Goal: Transaction & Acquisition: Purchase product/service

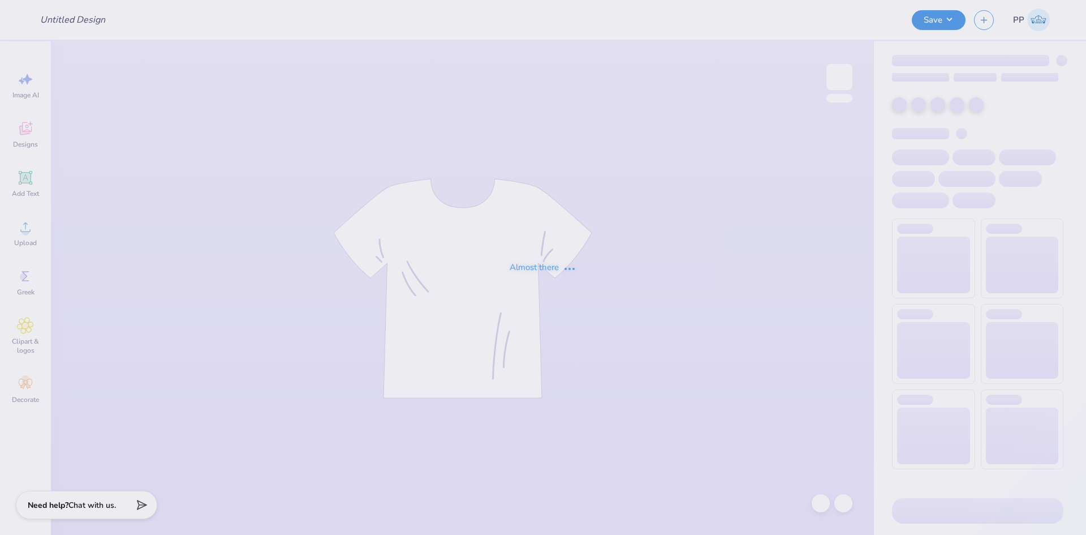
type input "[PERSON_NAME] University : [PERSON_NAME]"
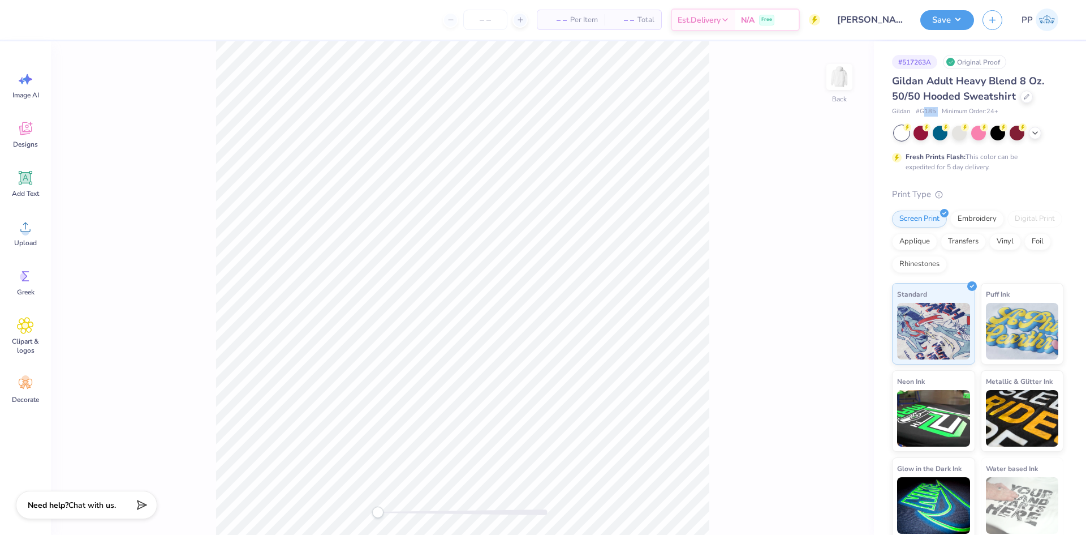
drag, startPoint x: 925, startPoint y: 111, endPoint x: 939, endPoint y: 108, distance: 15.1
click at [939, 108] on div "Gildan # G185 Minimum Order: 24 +" at bounding box center [977, 112] width 171 height 10
click at [921, 108] on span "# G185" at bounding box center [926, 112] width 20 height 10
click at [898, 132] on div at bounding box center [902, 133] width 15 height 15
click at [839, 72] on img at bounding box center [839, 76] width 45 height 45
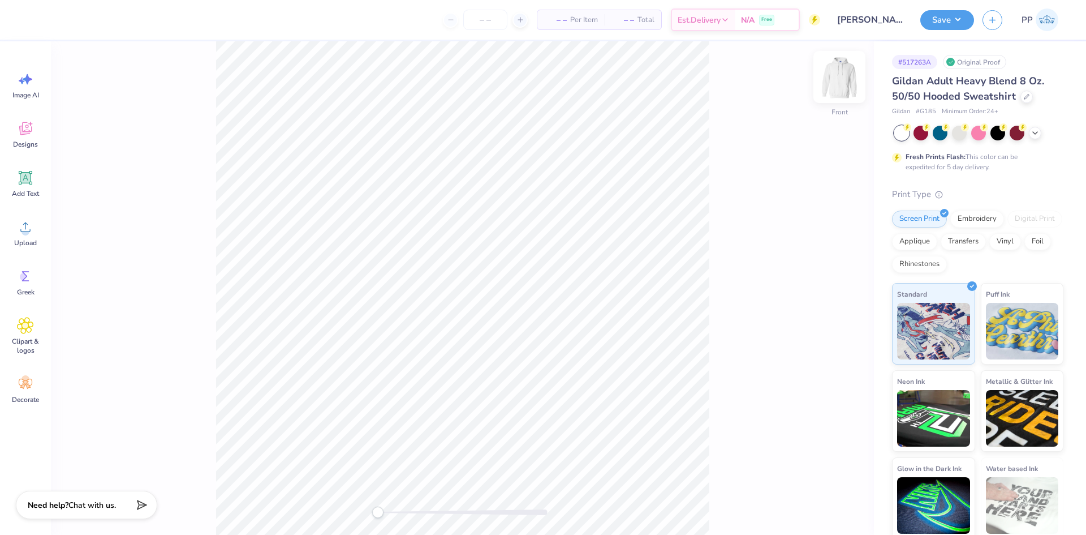
click at [840, 77] on img at bounding box center [839, 76] width 45 height 45
click at [961, 136] on div at bounding box center [959, 131] width 15 height 15
click at [1039, 130] on icon at bounding box center [1035, 131] width 9 height 9
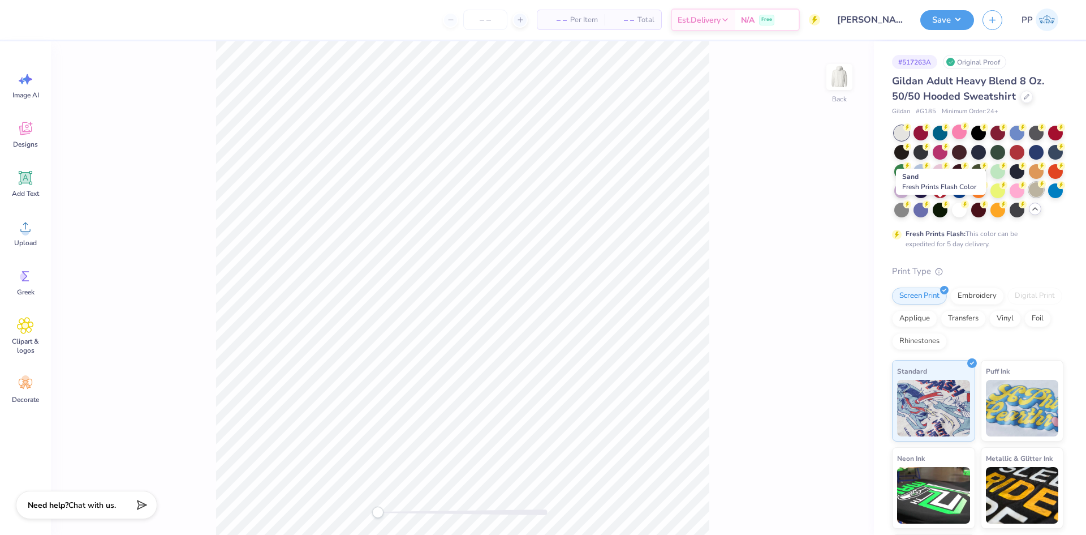
click at [1029, 197] on div at bounding box center [1036, 189] width 15 height 15
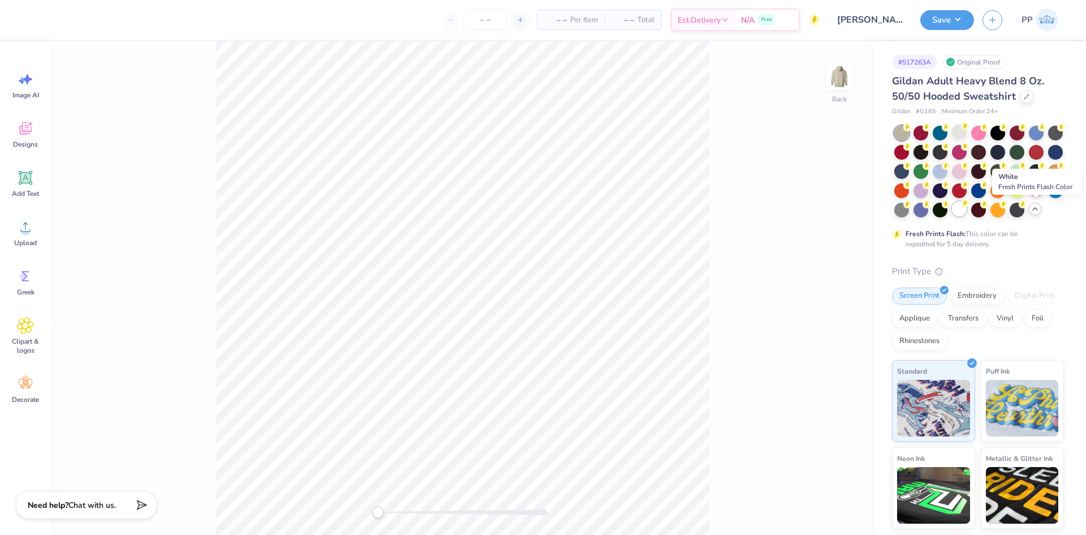
click at [967, 213] on div at bounding box center [959, 208] width 15 height 15
click at [1025, 96] on icon at bounding box center [1027, 95] width 5 height 5
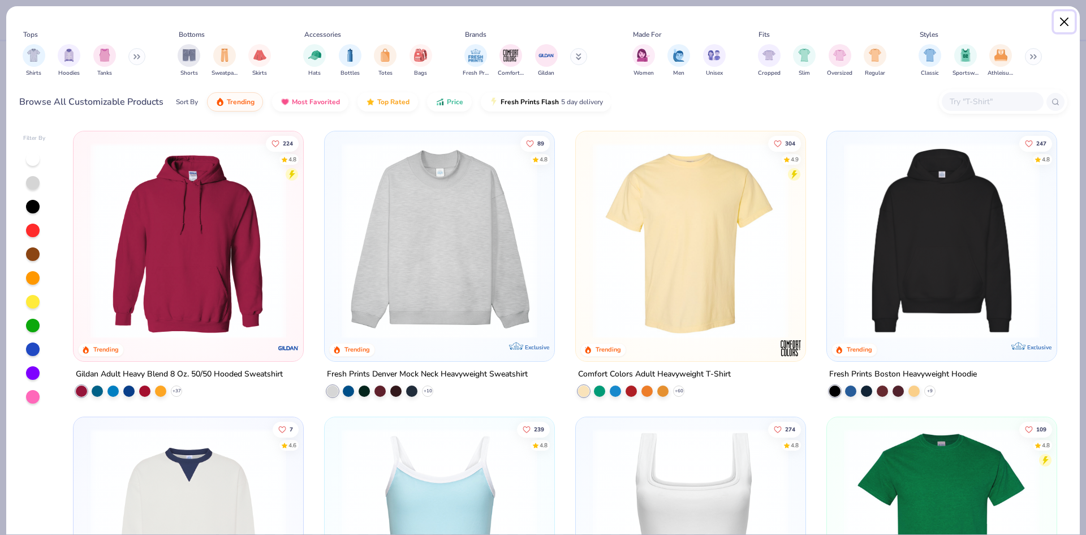
click at [1068, 22] on button "Close" at bounding box center [1065, 22] width 22 height 22
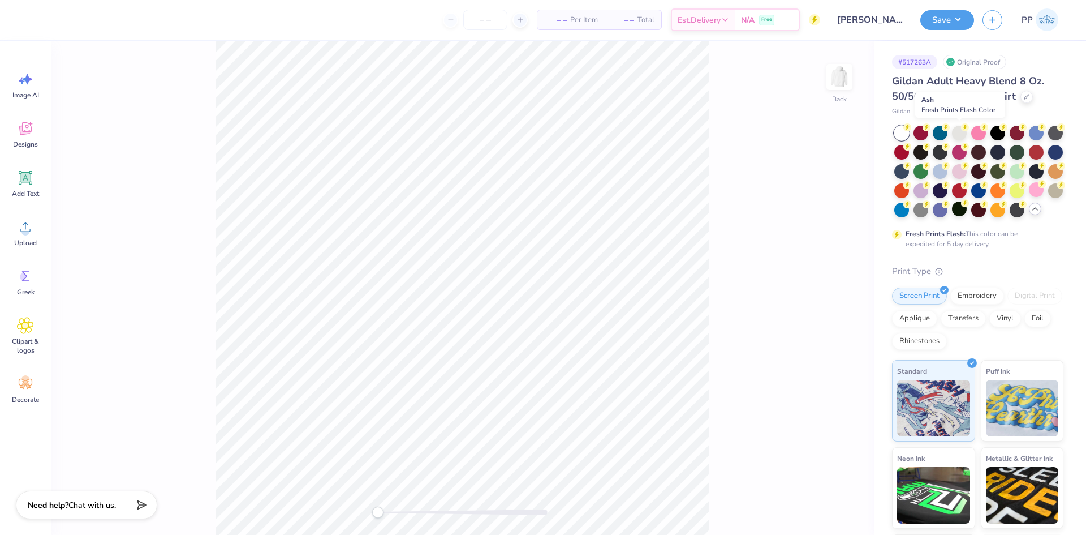
drag, startPoint x: 959, startPoint y: 135, endPoint x: 958, endPoint y: 143, distance: 8.6
click at [959, 135] on div at bounding box center [959, 133] width 15 height 15
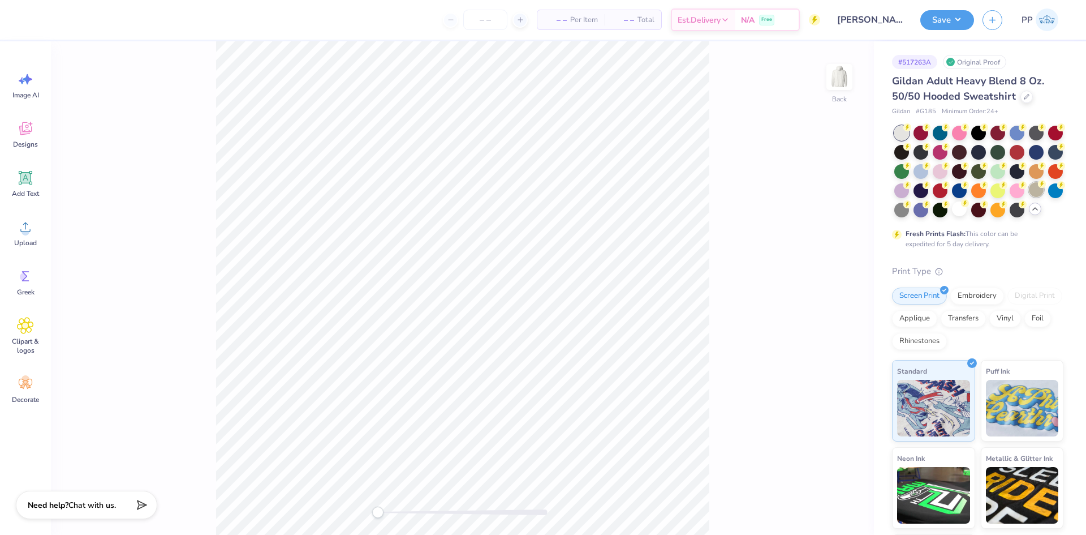
click at [1029, 197] on div at bounding box center [1036, 189] width 15 height 15
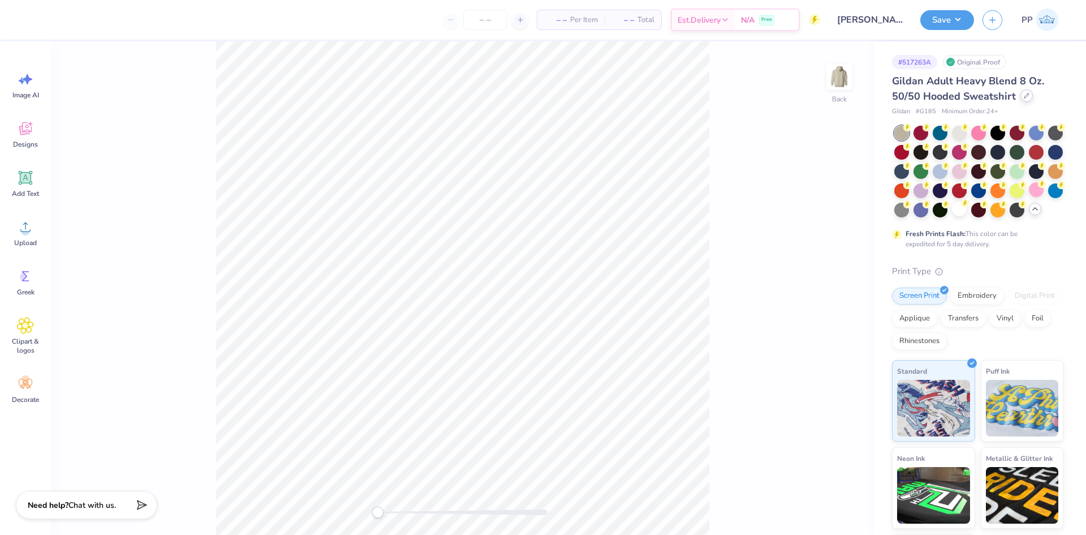
click at [1026, 97] on icon at bounding box center [1027, 96] width 6 height 6
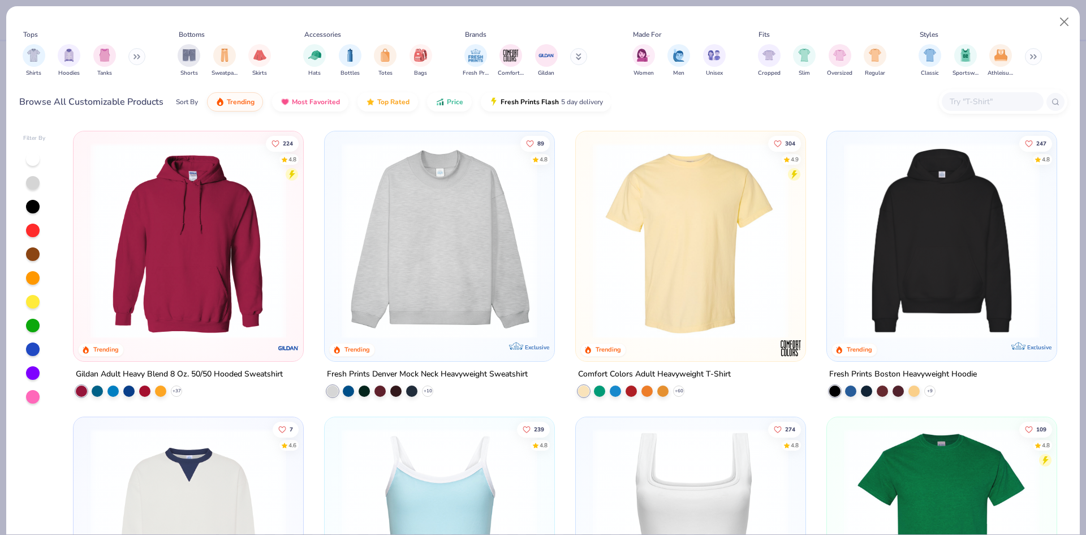
click at [971, 105] on input "text" at bounding box center [992, 101] width 87 height 13
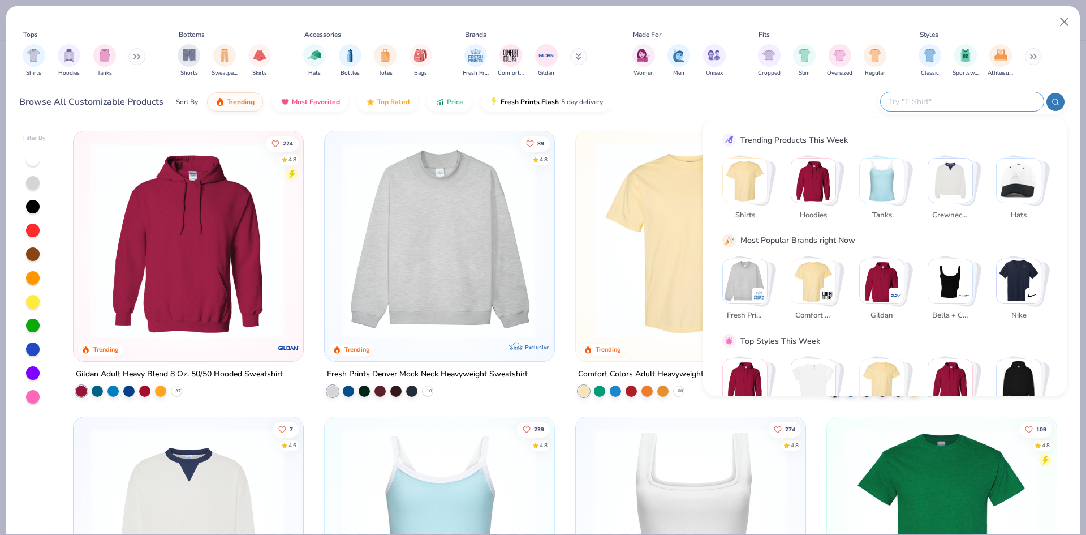
click at [719, 98] on div "Browse All Customizable Products Sort By Trending Most Favorited Top Rated Pric…" at bounding box center [543, 102] width 1049 height 32
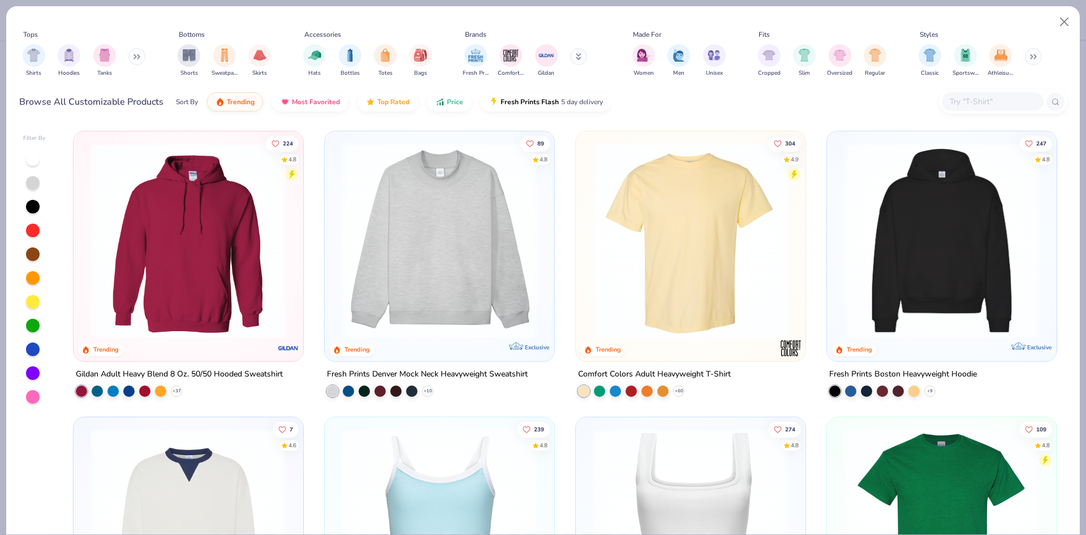
click at [938, 264] on img at bounding box center [942, 241] width 207 height 196
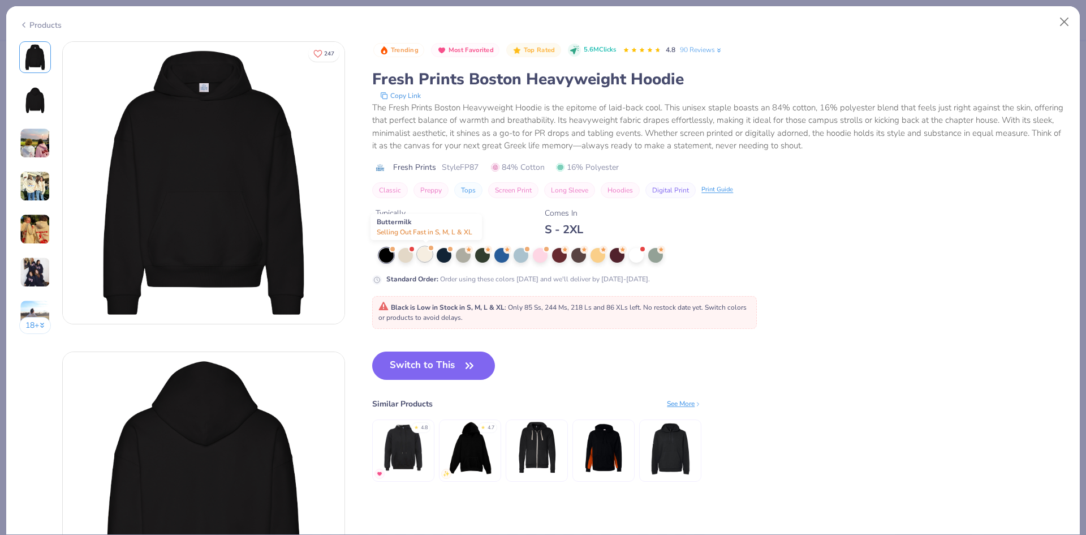
click at [426, 256] on div at bounding box center [425, 254] width 15 height 15
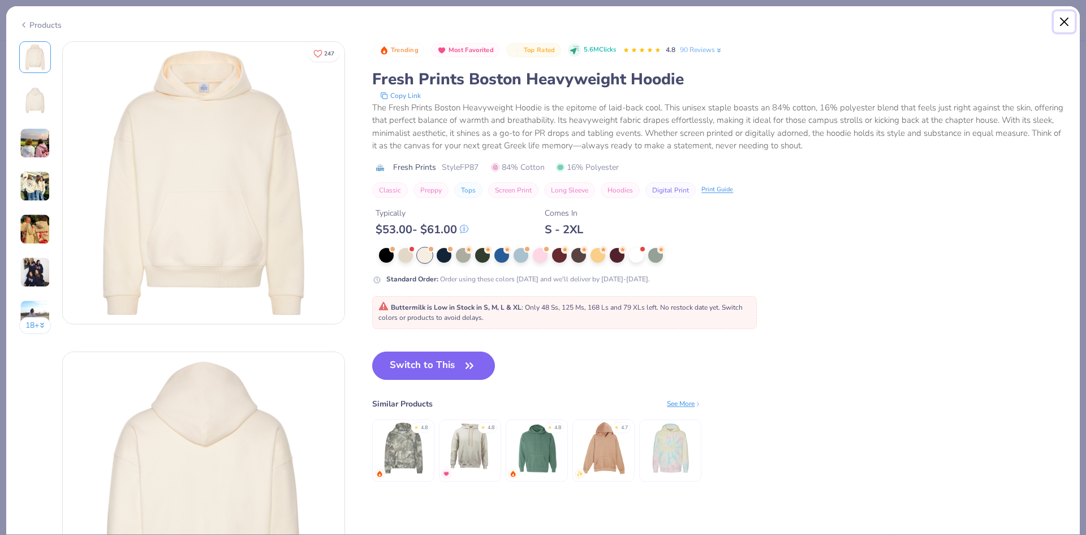
click at [1061, 20] on button "Close" at bounding box center [1065, 22] width 22 height 22
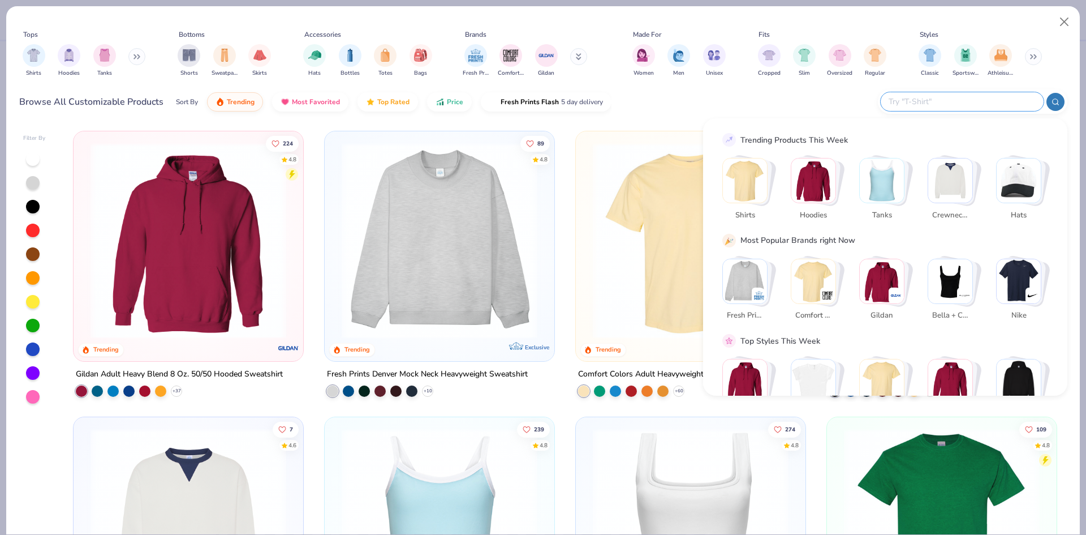
click at [967, 101] on input "text" at bounding box center [962, 101] width 148 height 13
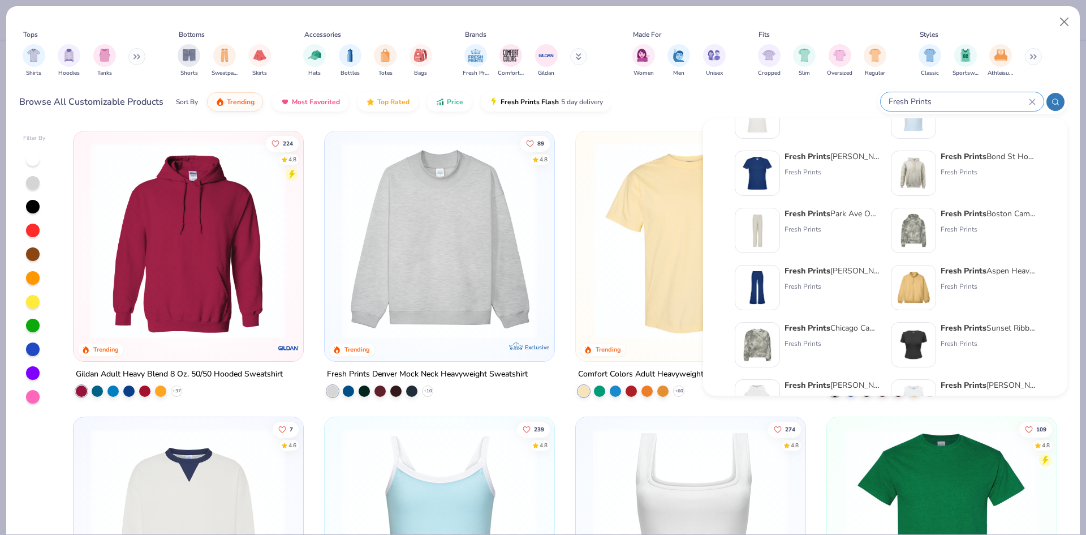
scroll to position [396, 0]
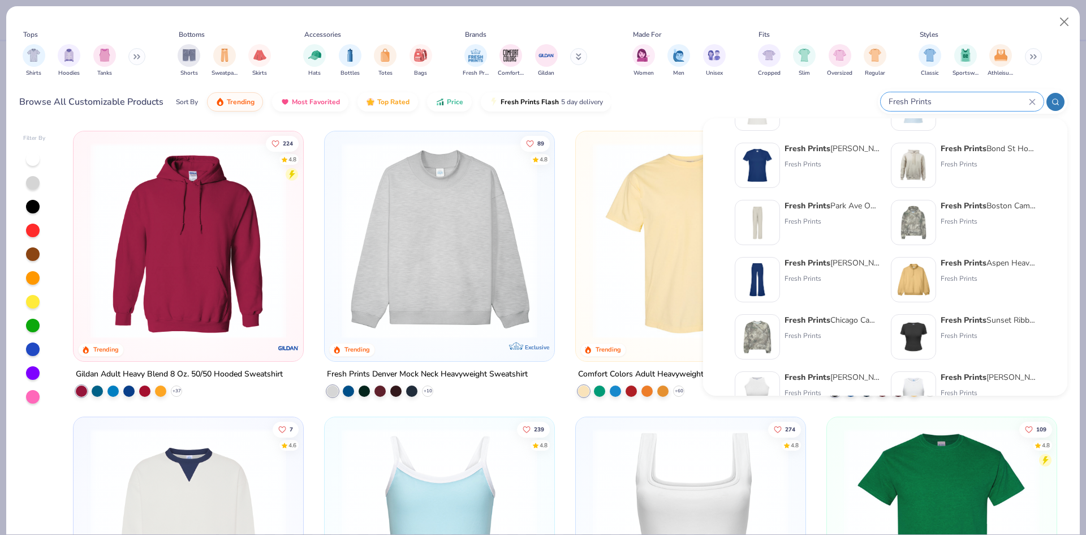
type input "Fresh Prints"
click at [920, 168] on img at bounding box center [913, 165] width 35 height 35
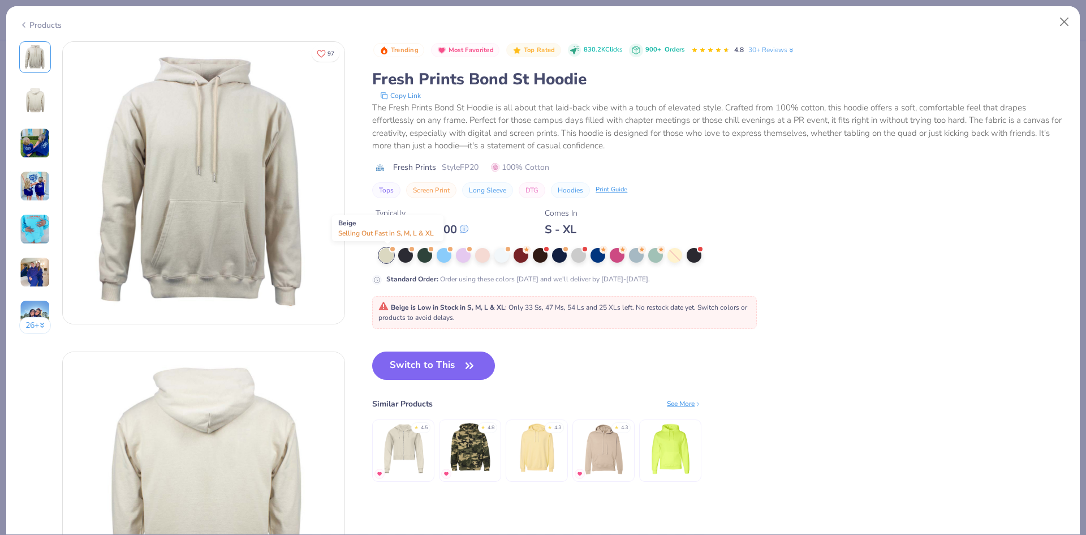
click at [384, 252] on div at bounding box center [386, 255] width 15 height 15
click at [1065, 21] on button "Close" at bounding box center [1065, 22] width 22 height 22
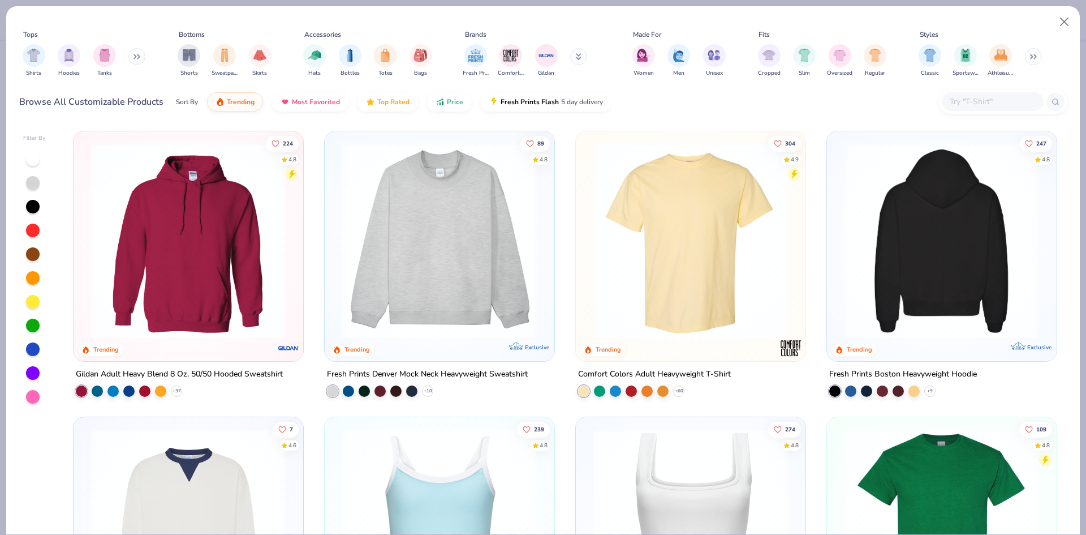
click at [918, 246] on img at bounding box center [941, 241] width 207 height 196
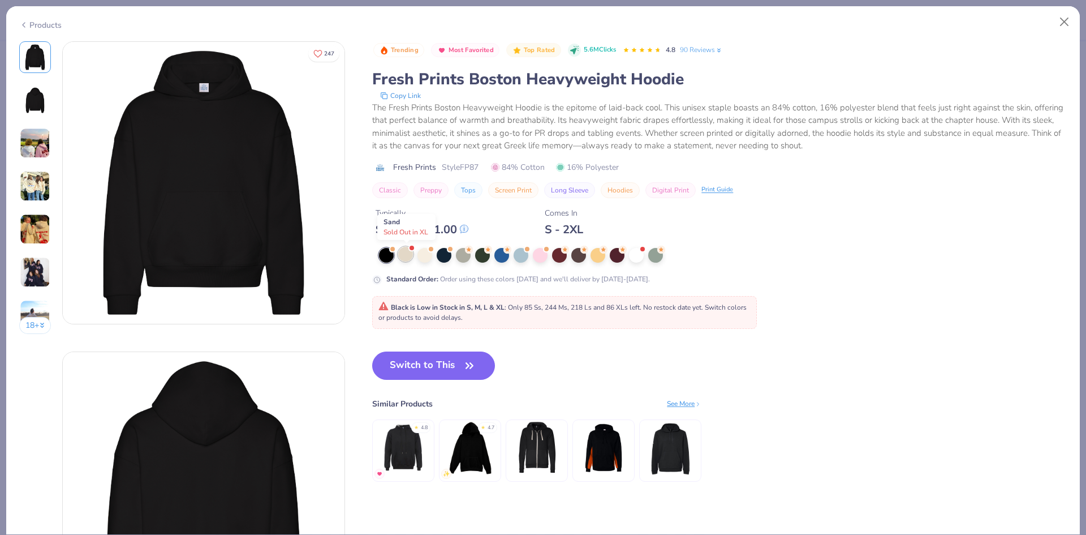
click at [409, 258] on div at bounding box center [405, 254] width 15 height 15
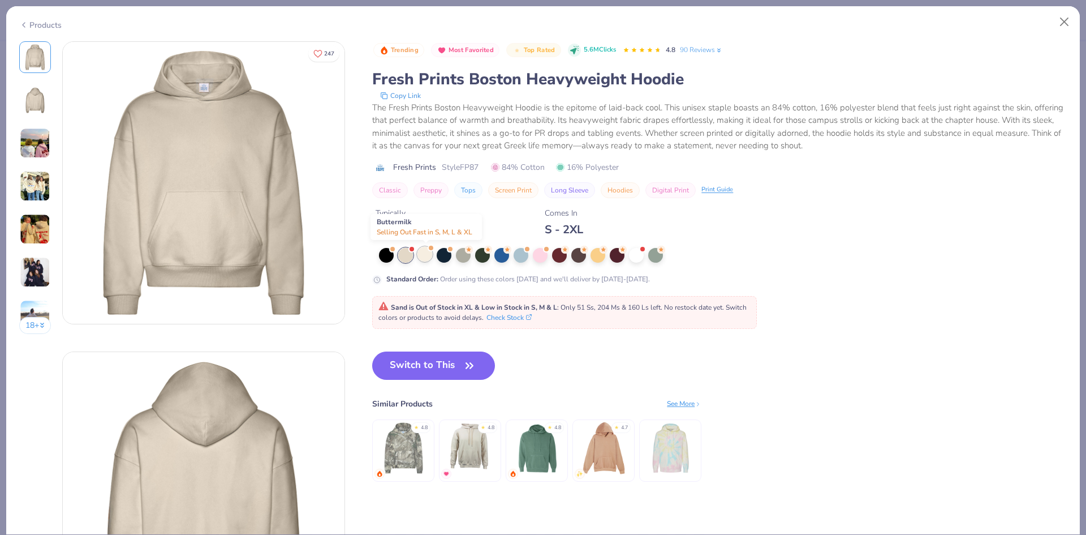
click at [428, 256] on div at bounding box center [425, 254] width 15 height 15
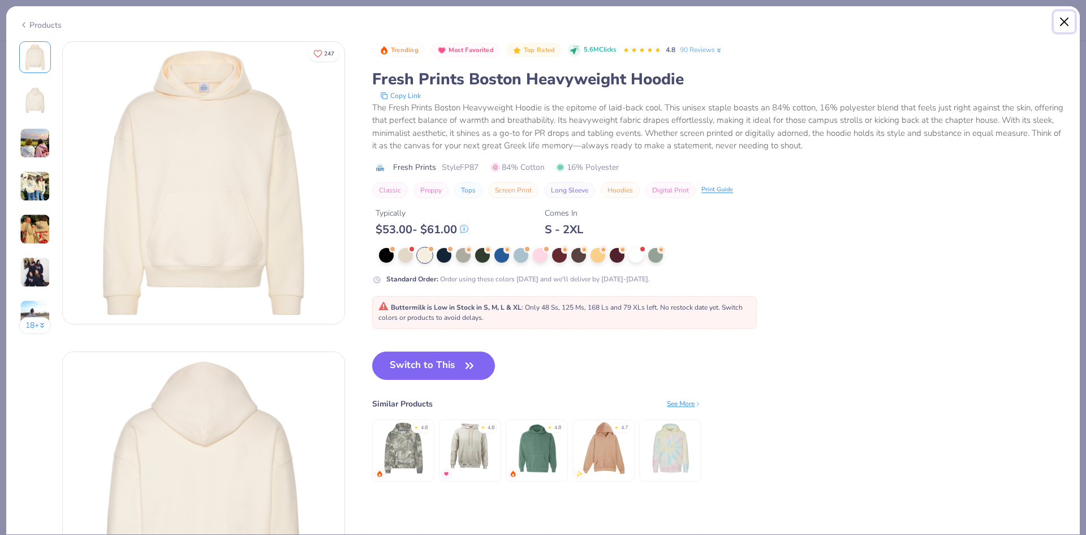
click at [1067, 26] on button "Close" at bounding box center [1065, 22] width 22 height 22
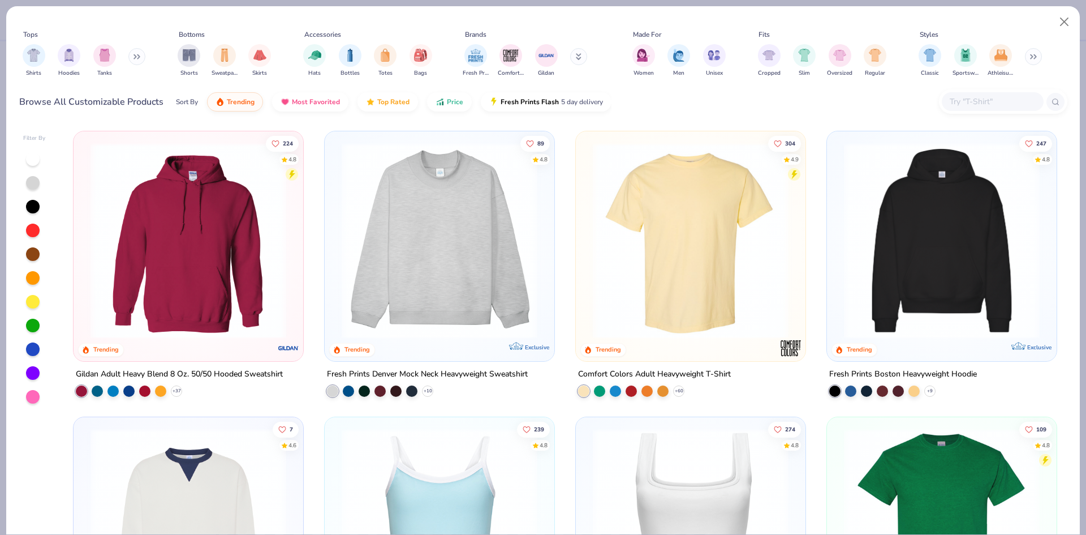
click at [979, 101] on input "text" at bounding box center [992, 101] width 87 height 13
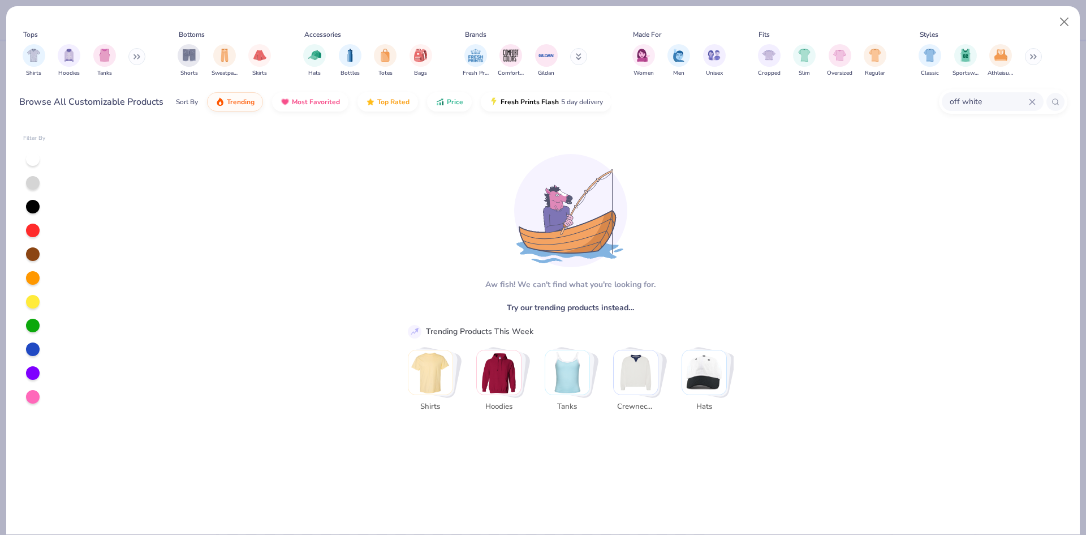
click at [506, 377] on img "Stack Card Button Hoodies" at bounding box center [499, 372] width 44 height 44
click at [505, 378] on img "Stack Card Button Hoodies" at bounding box center [499, 372] width 44 height 44
click at [993, 101] on input "off white" at bounding box center [989, 101] width 80 height 13
click at [993, 101] on input "off white" at bounding box center [958, 101] width 141 height 13
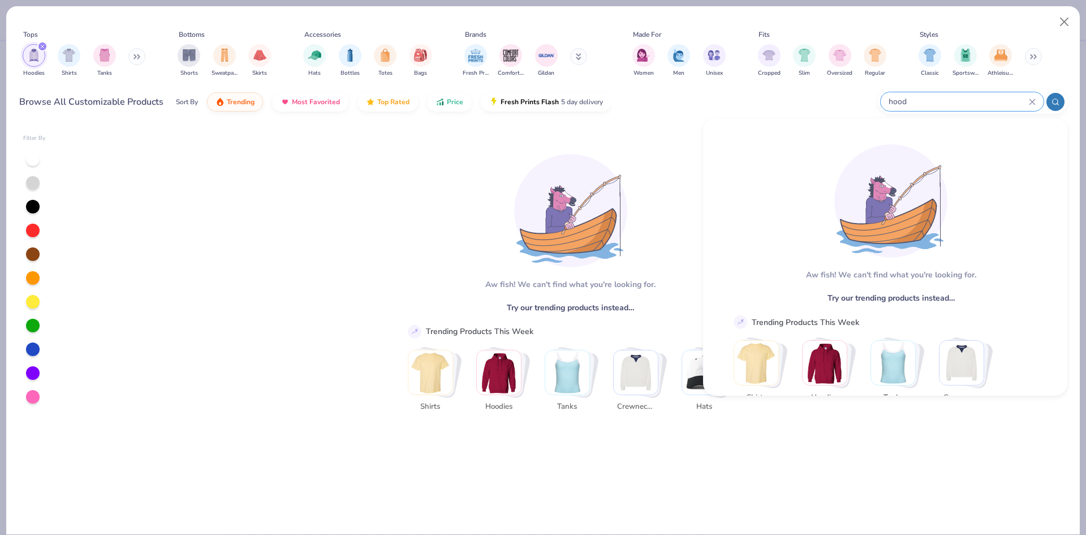
type input "hood"
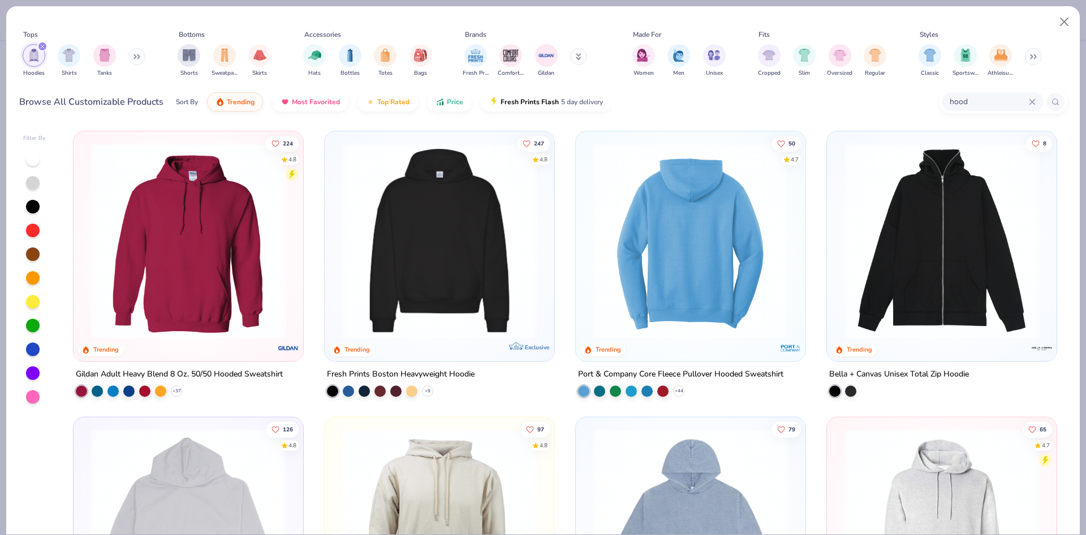
click at [587, 248] on img at bounding box center [483, 241] width 207 height 196
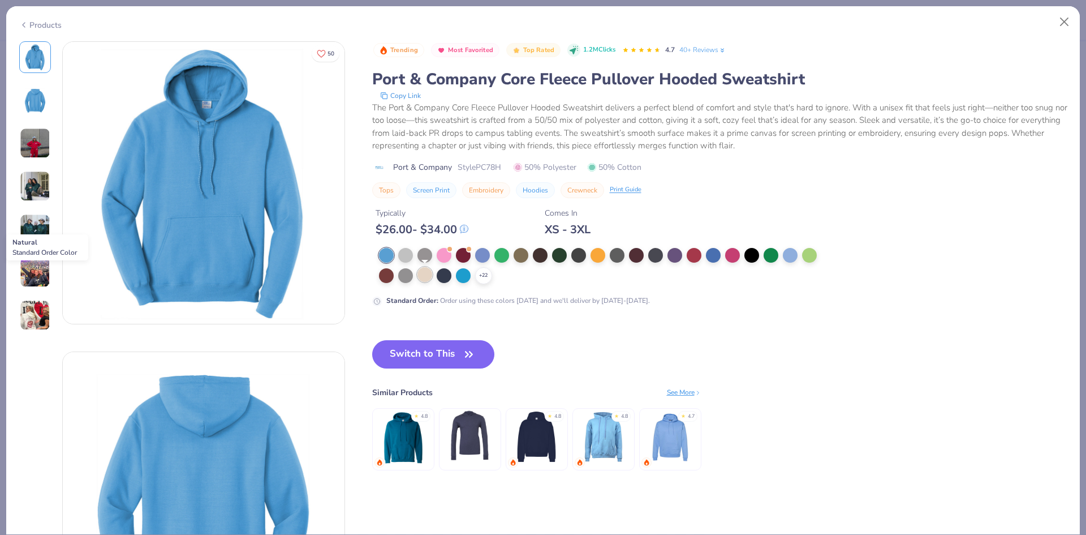
click at [429, 277] on div at bounding box center [425, 274] width 15 height 15
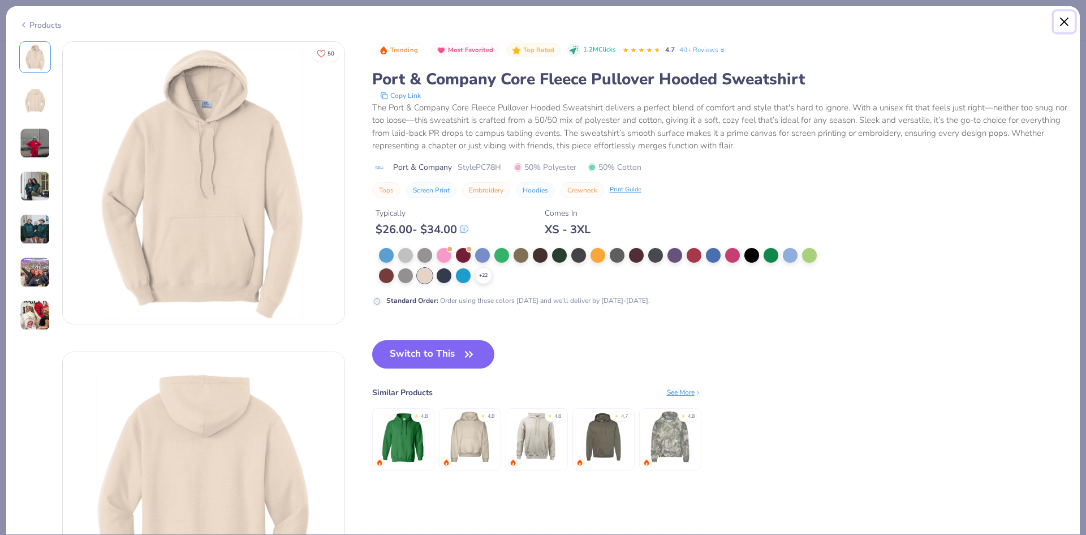
click at [1067, 21] on button "Close" at bounding box center [1065, 22] width 22 height 22
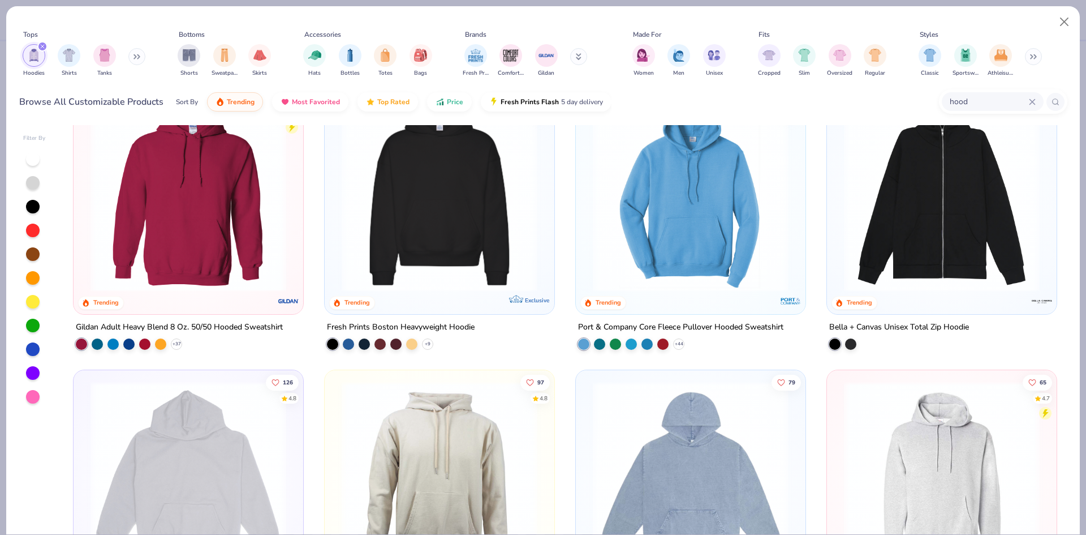
scroll to position [170, 0]
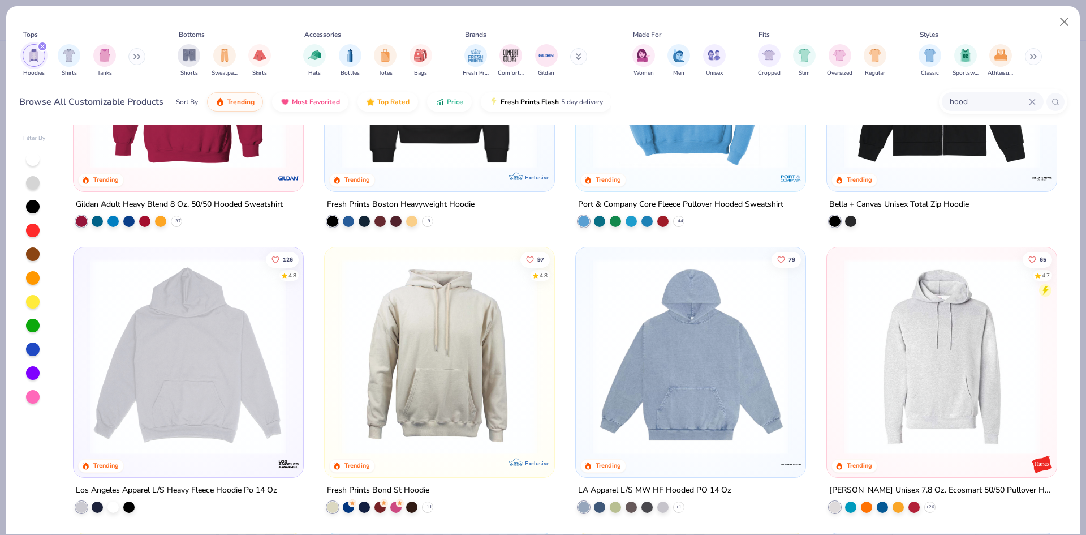
click at [462, 329] on img at bounding box center [439, 357] width 207 height 196
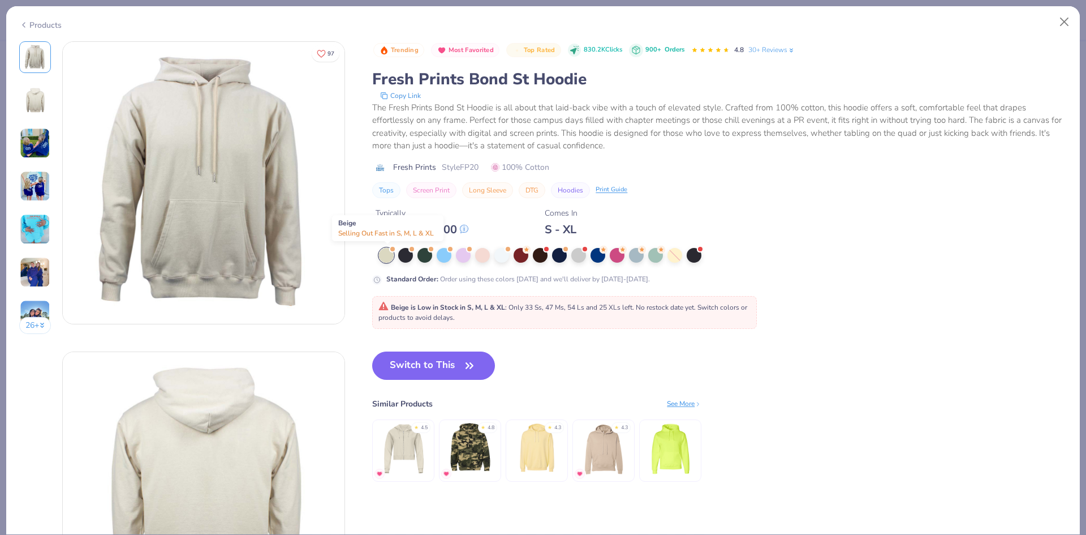
click at [385, 255] on div at bounding box center [386, 255] width 15 height 15
click at [1066, 18] on button "Close" at bounding box center [1065, 22] width 22 height 22
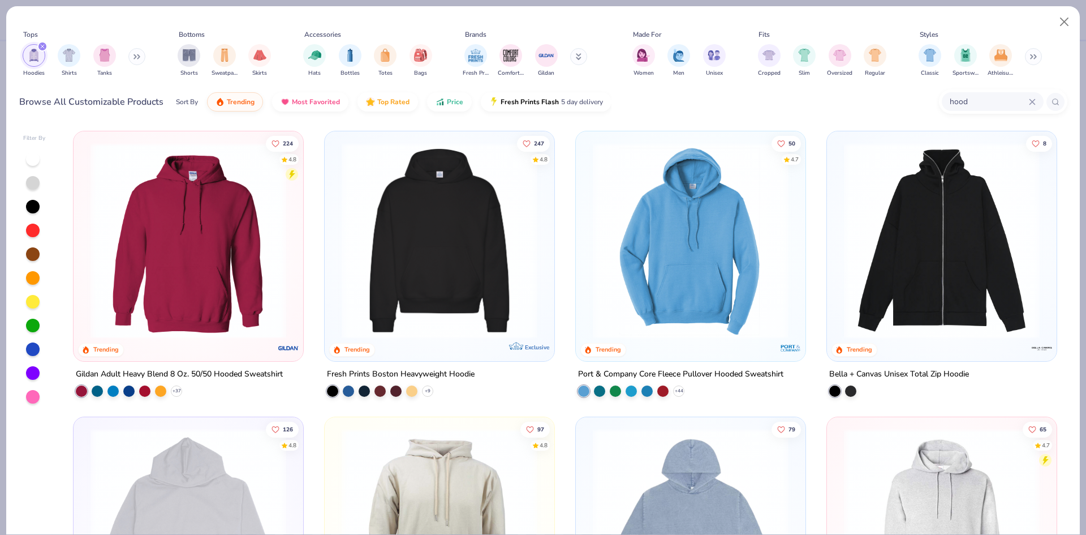
click at [686, 244] on img at bounding box center [690, 241] width 207 height 196
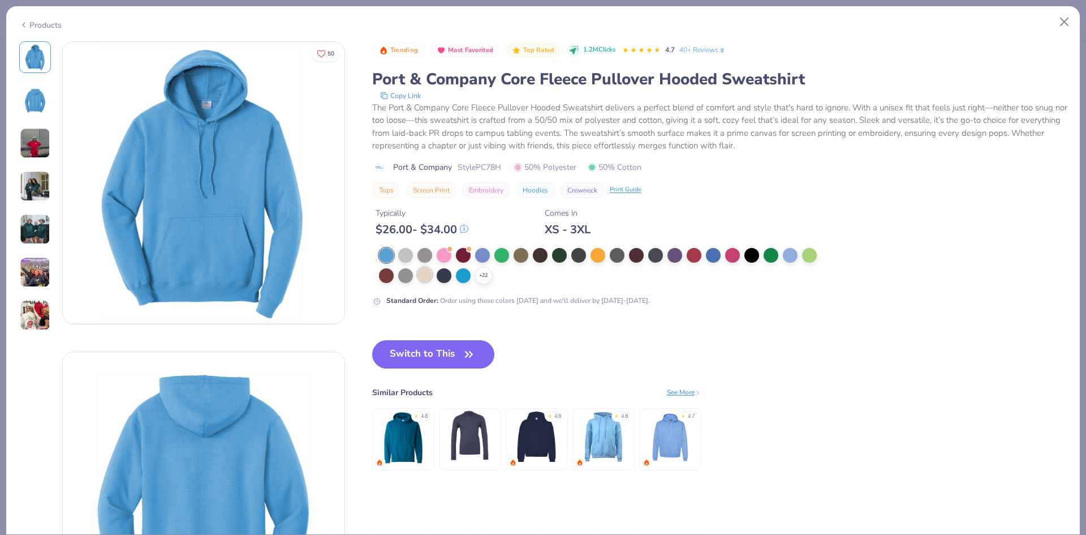
click at [422, 277] on div at bounding box center [425, 274] width 15 height 15
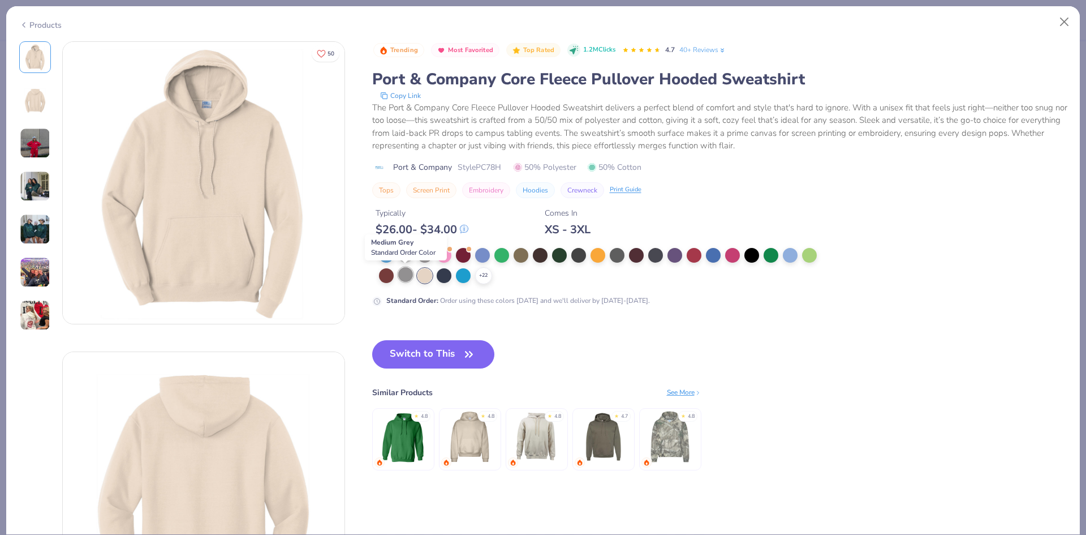
click at [411, 274] on div at bounding box center [405, 274] width 15 height 15
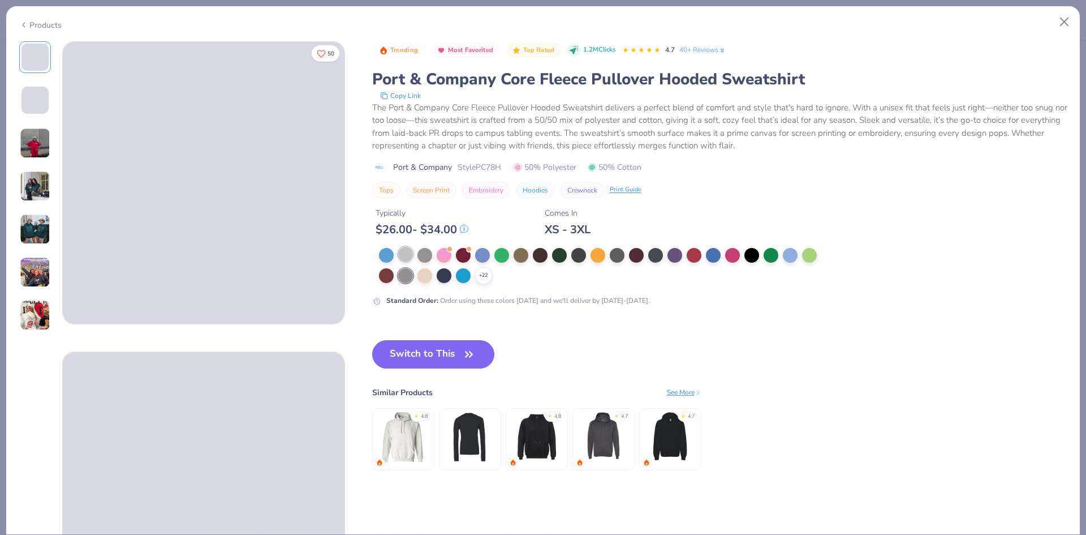
click at [403, 254] on div at bounding box center [405, 254] width 15 height 15
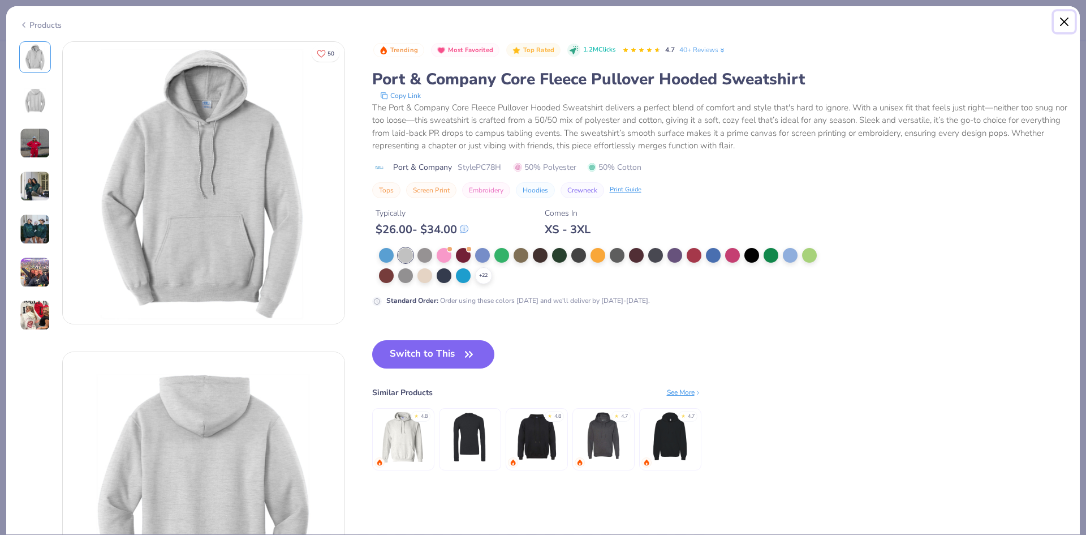
click at [1061, 16] on button "Close" at bounding box center [1065, 22] width 22 height 22
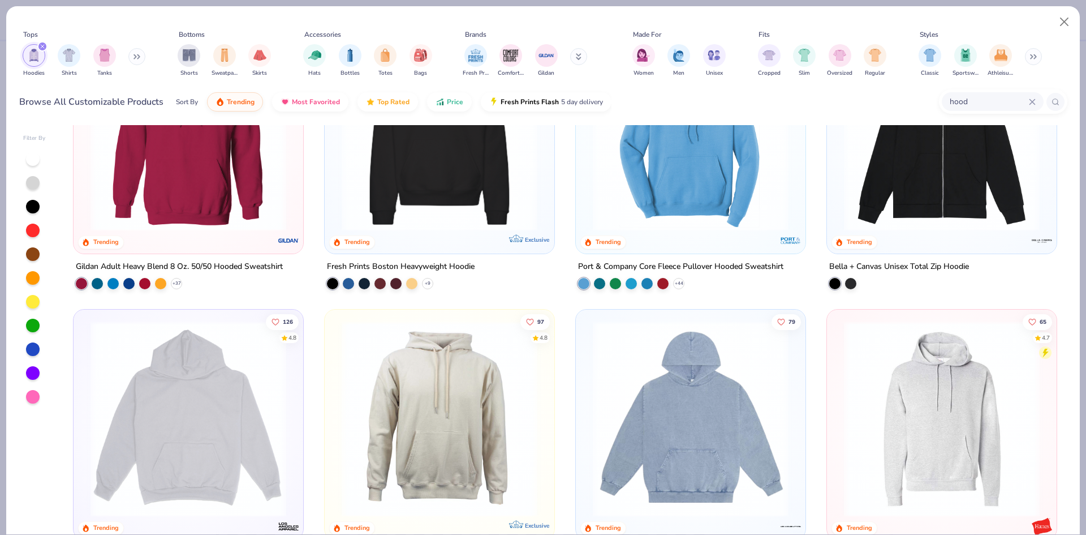
scroll to position [170, 0]
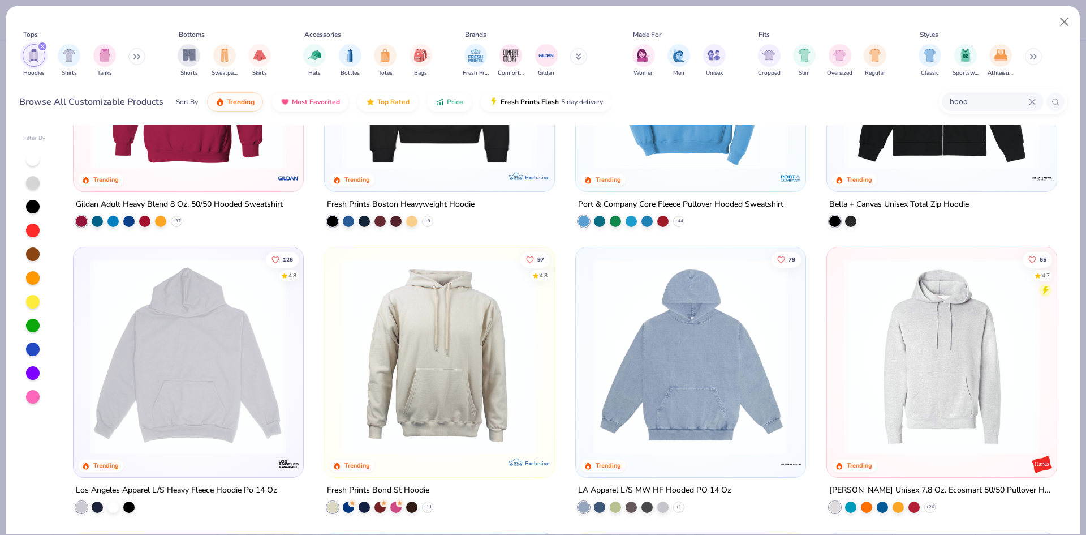
click at [924, 330] on img at bounding box center [942, 357] width 207 height 196
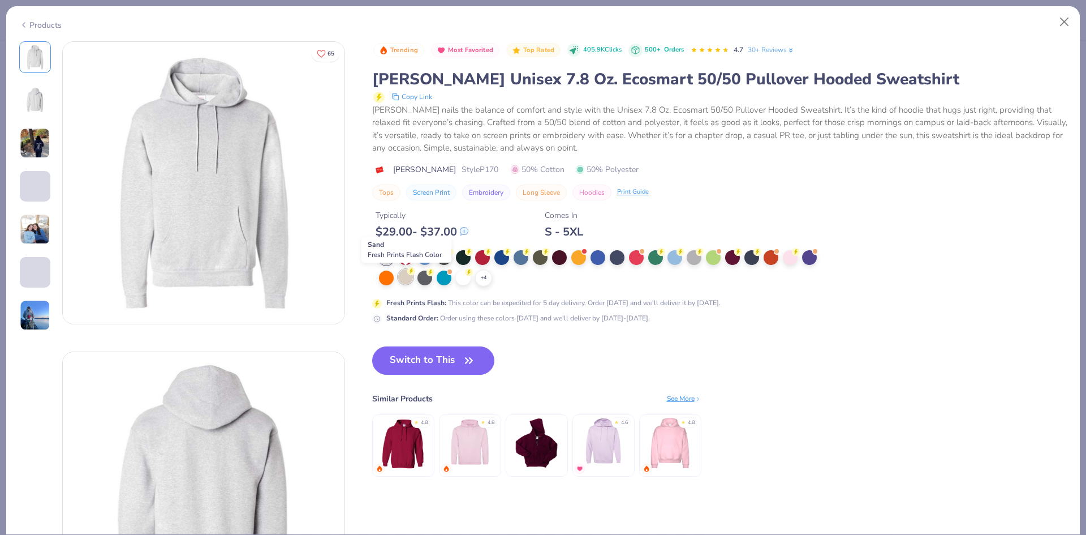
click at [408, 281] on div at bounding box center [405, 276] width 15 height 15
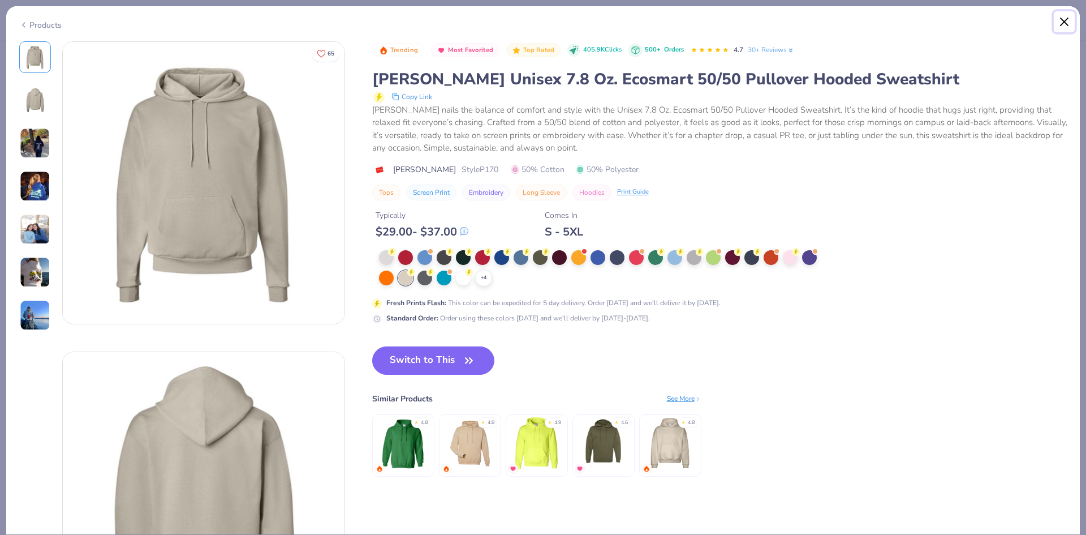
click at [1060, 18] on button "Close" at bounding box center [1065, 22] width 22 height 22
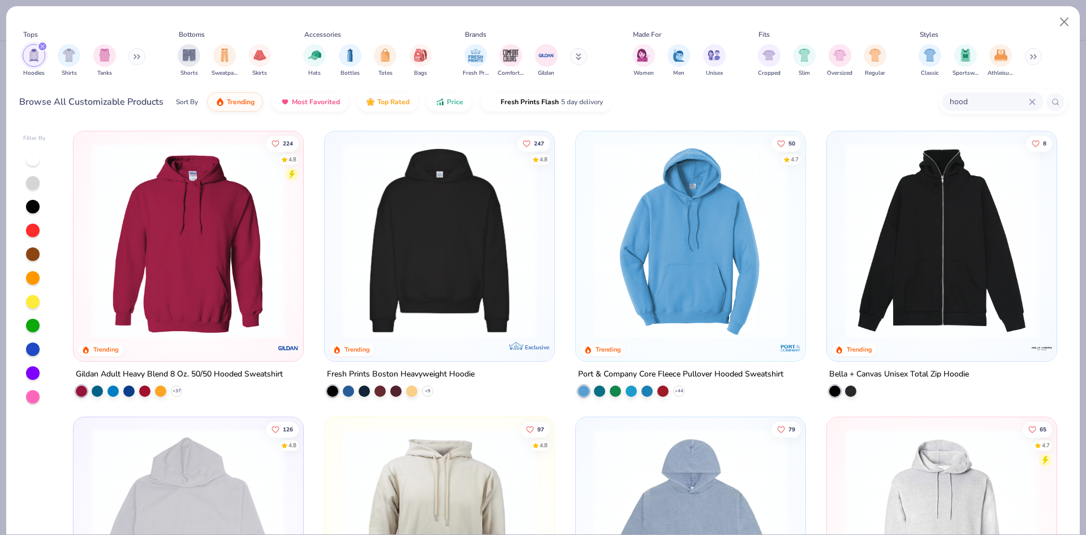
click at [459, 243] on img at bounding box center [439, 241] width 207 height 196
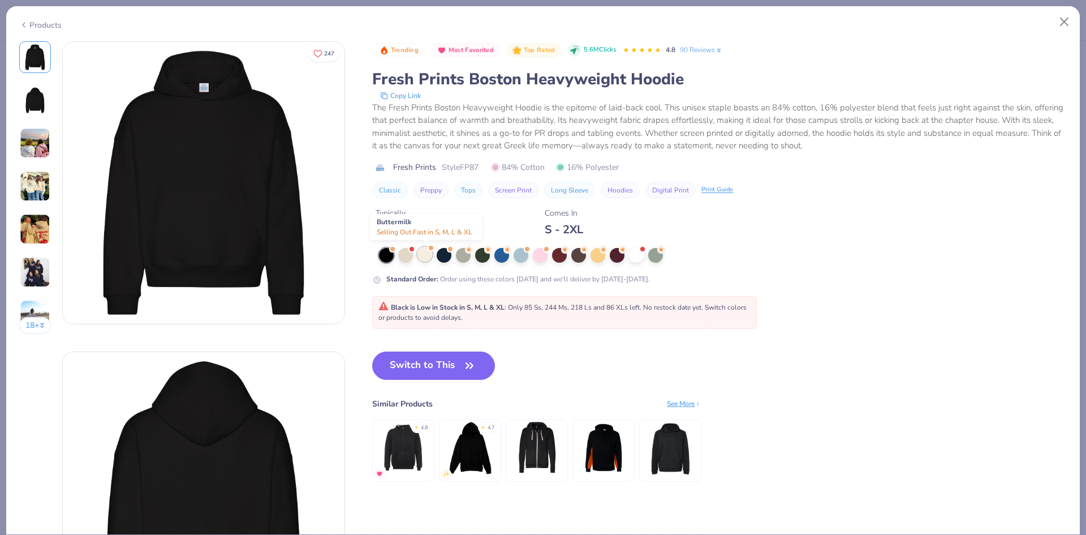
click at [425, 255] on div at bounding box center [425, 254] width 15 height 15
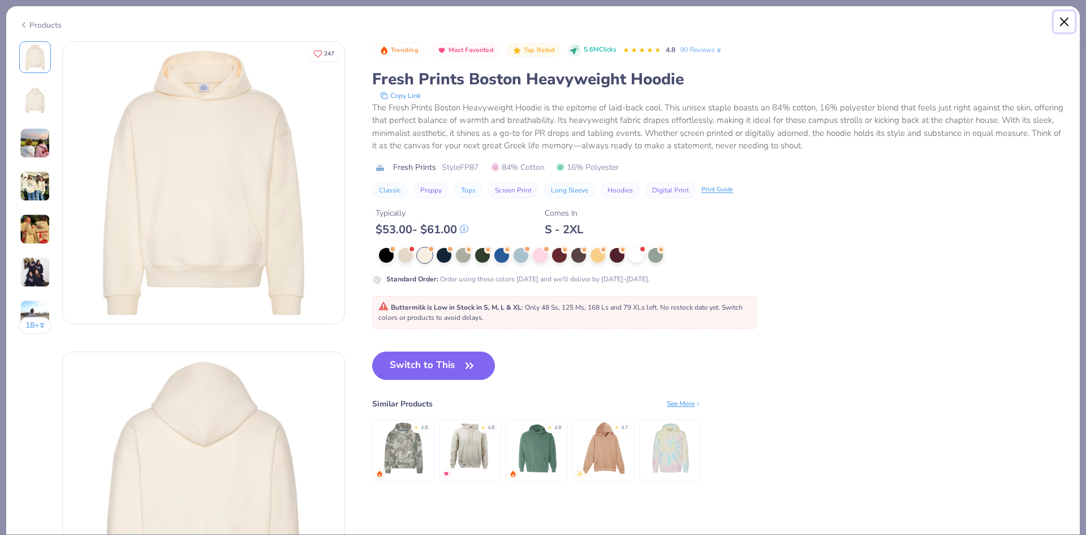
click at [1066, 18] on button "Close" at bounding box center [1065, 22] width 22 height 22
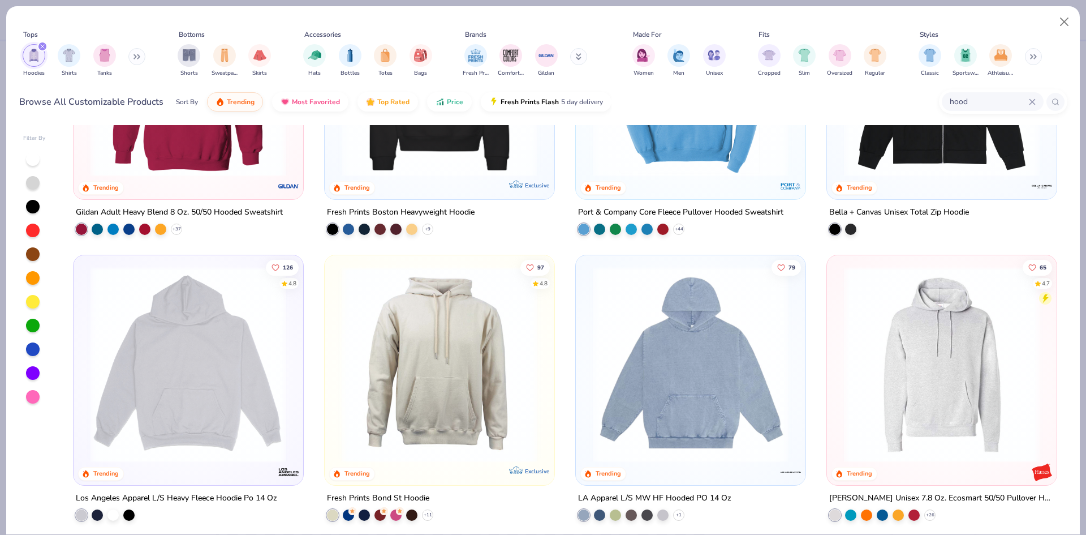
scroll to position [170, 0]
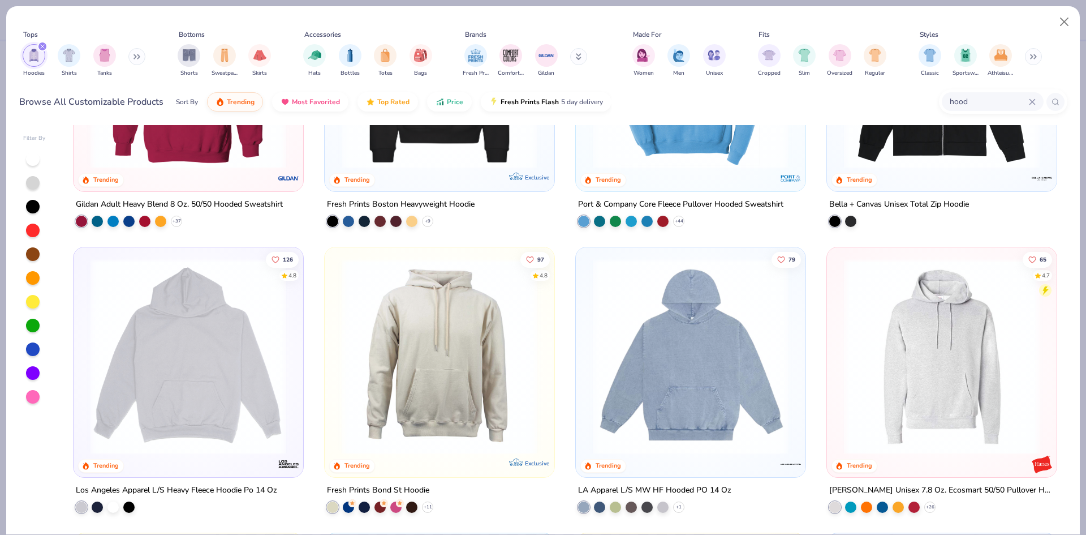
click at [434, 338] on img at bounding box center [439, 357] width 207 height 196
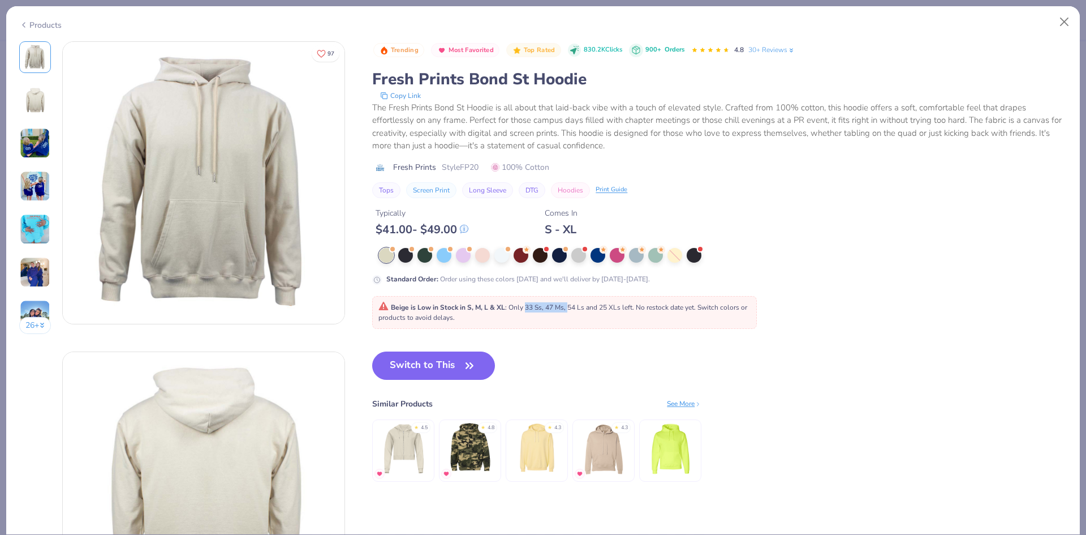
drag, startPoint x: 533, startPoint y: 308, endPoint x: 572, endPoint y: 307, distance: 38.5
click at [569, 307] on span "Beige is Low in Stock in S, M, L & XL : Only 33 Ss, 47 Ms, 54 Ls and 25 XLs lef…" at bounding box center [563, 312] width 369 height 19
click at [590, 311] on span "Beige is Low in Stock in S, M, L & XL : Only 33 Ss, 47 Ms, 54 Ls and 25 XLs lef…" at bounding box center [563, 312] width 369 height 19
drag, startPoint x: 603, startPoint y: 306, endPoint x: 641, endPoint y: 314, distance: 38.7
click at [613, 308] on span "Beige is Low in Stock in S, M, L & XL : Only 33 Ss, 47 Ms, 54 Ls and 25 XLs lef…" at bounding box center [563, 312] width 369 height 19
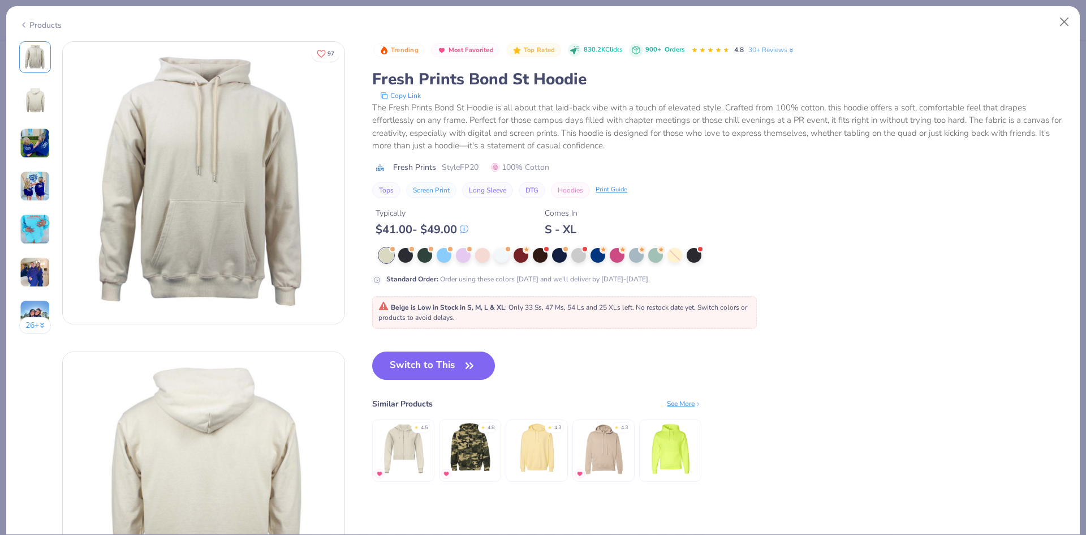
click at [641, 314] on div "Beige is Low in Stock in S, M, L & XL : Only 33 Ss, 47 Ms, 54 Ls and 25 XLs lef…" at bounding box center [565, 312] width 372 height 20
click at [1068, 14] on button "Close" at bounding box center [1065, 22] width 22 height 22
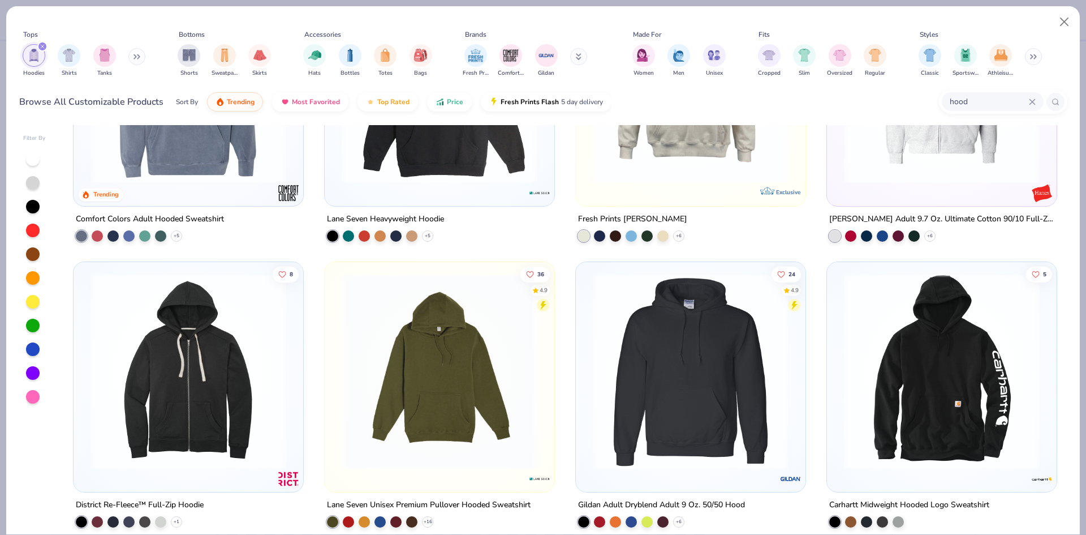
scroll to position [1019, 0]
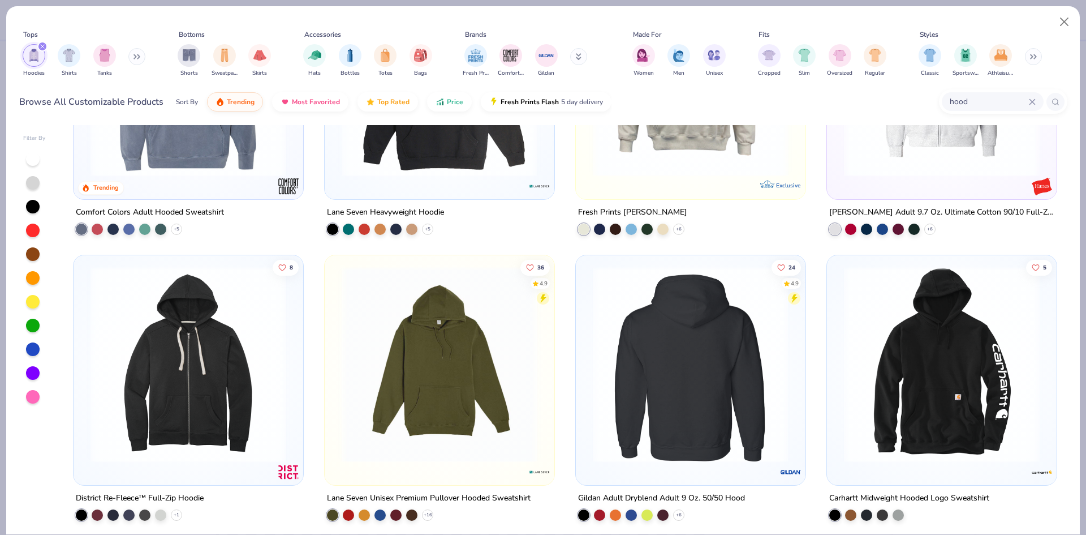
click at [685, 381] on img at bounding box center [690, 365] width 207 height 196
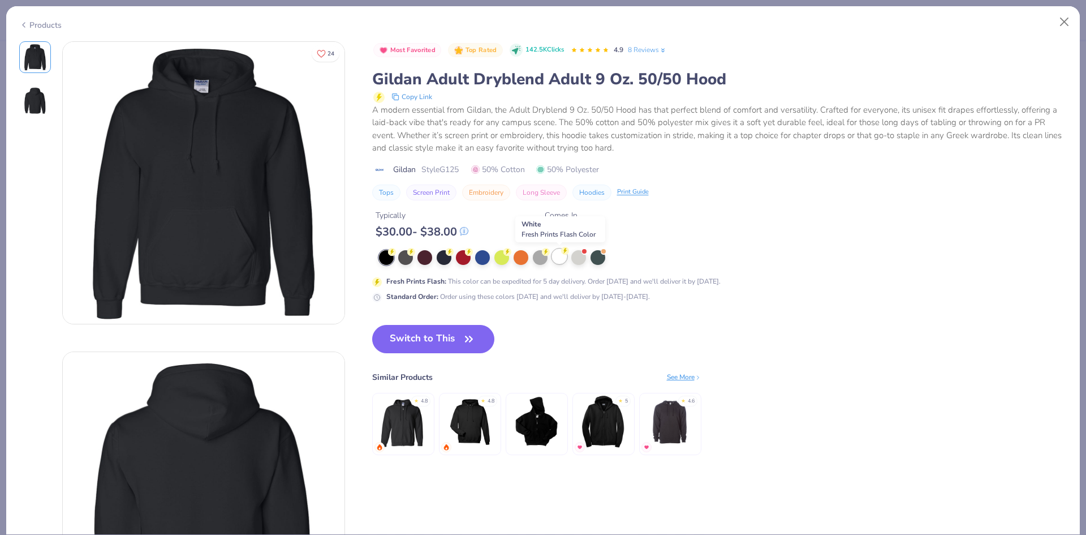
click at [562, 260] on div at bounding box center [559, 256] width 15 height 15
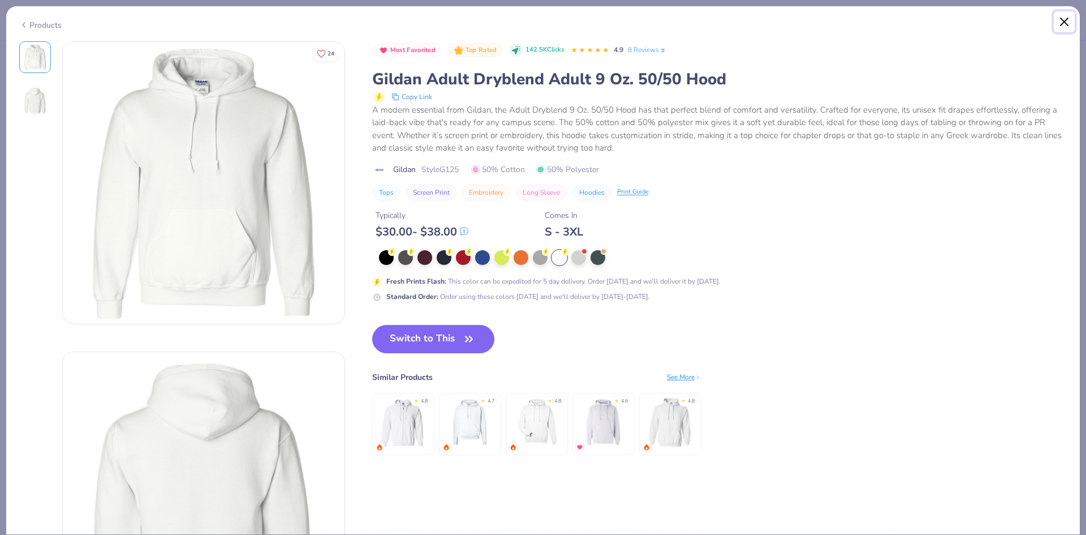
click at [1065, 22] on button "Close" at bounding box center [1065, 22] width 22 height 22
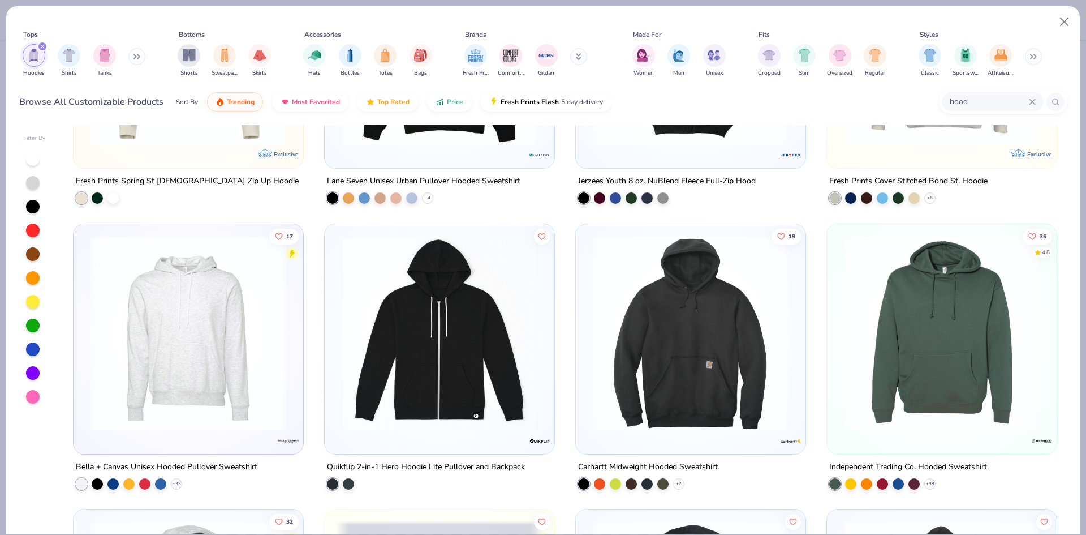
scroll to position [1641, 0]
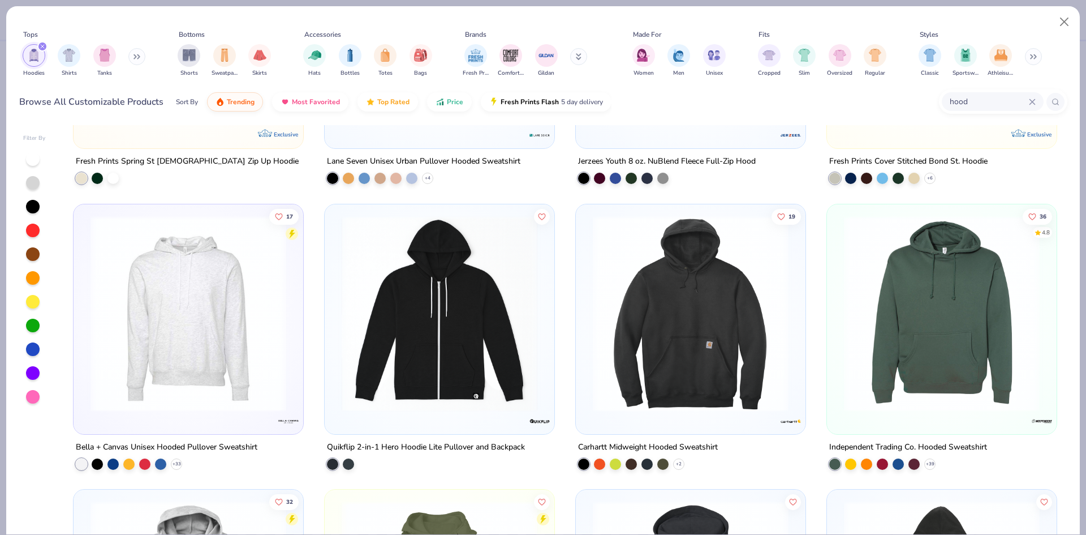
click at [887, 308] on img at bounding box center [942, 313] width 207 height 196
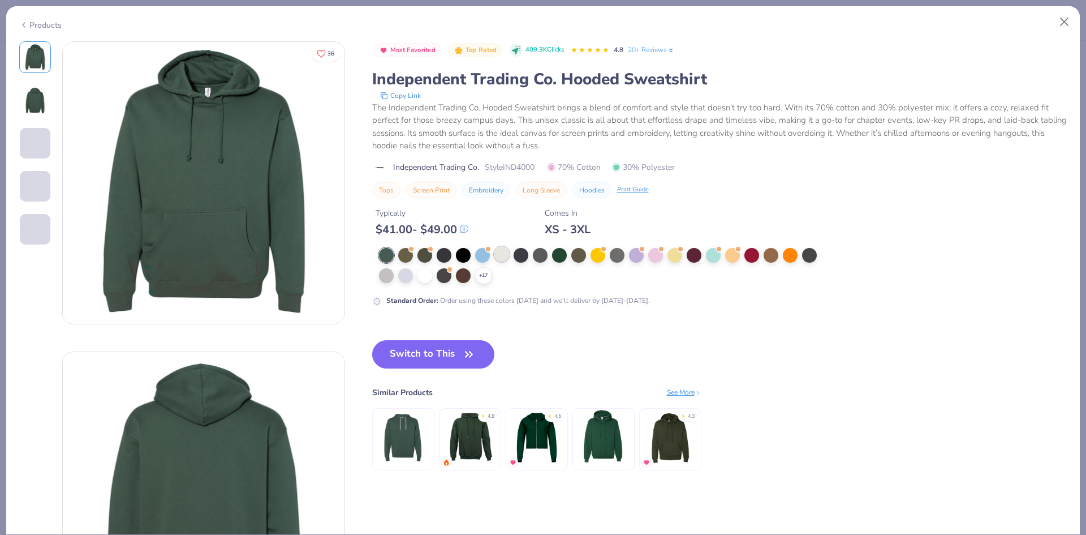
click at [504, 256] on div at bounding box center [502, 254] width 15 height 15
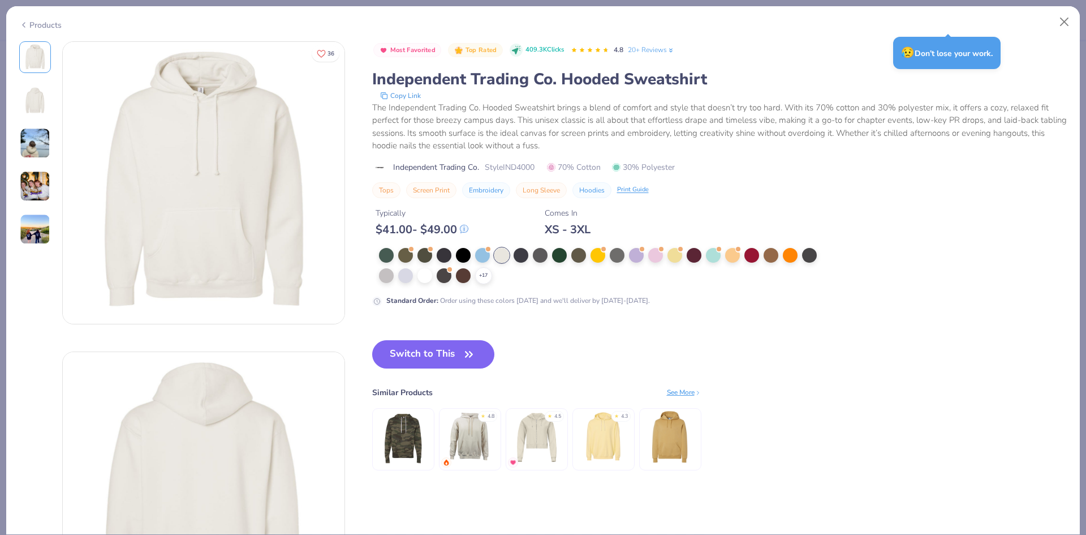
click at [450, 359] on button "Switch to This" at bounding box center [433, 354] width 123 height 28
